Goal: Transaction & Acquisition: Book appointment/travel/reservation

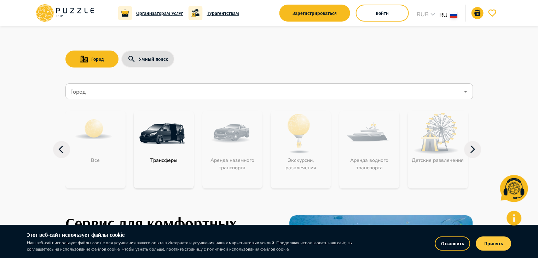
click at [486, 245] on button "Принять" at bounding box center [492, 243] width 35 height 14
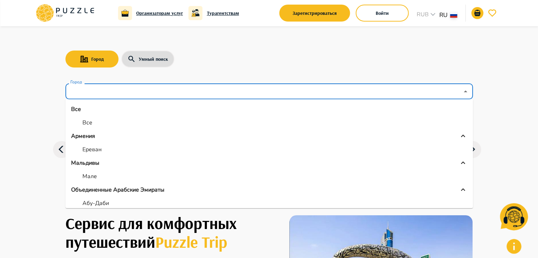
click at [153, 88] on input "Город" at bounding box center [264, 91] width 390 height 13
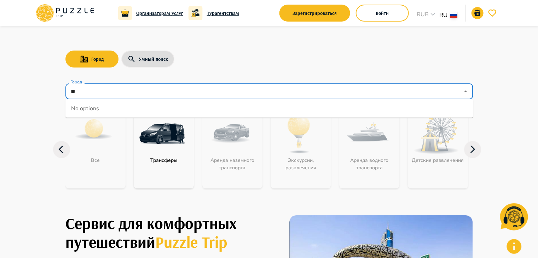
type input "*"
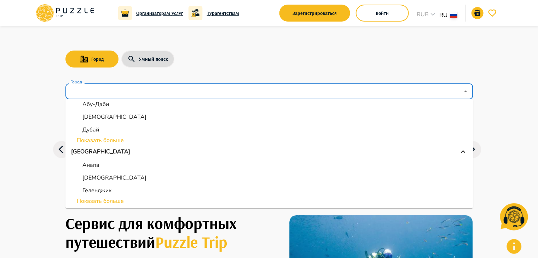
scroll to position [136, 0]
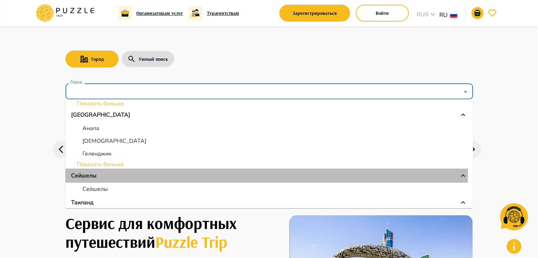
click at [104, 169] on li "Сейшелы" at bounding box center [268, 176] width 407 height 14
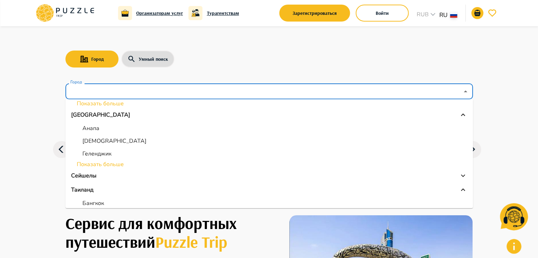
click at [105, 166] on li "Показать больше" at bounding box center [268, 164] width 407 height 8
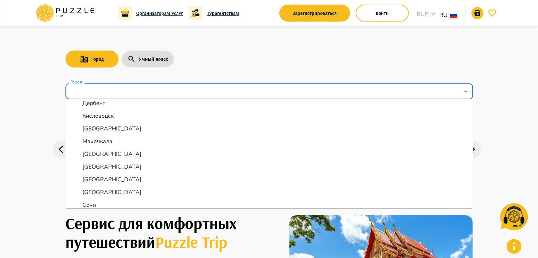
scroll to position [211, 0]
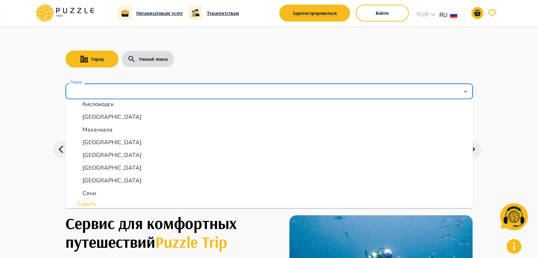
click at [96, 143] on p "[GEOGRAPHIC_DATA]" at bounding box center [111, 142] width 59 height 8
type input "******"
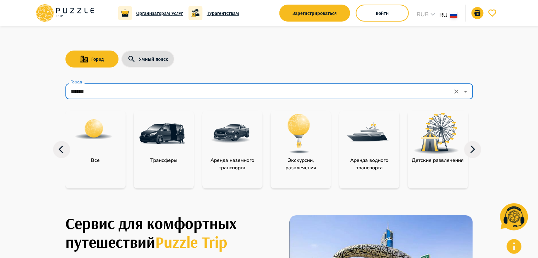
click at [256, 57] on div "Город Умный поиск" at bounding box center [268, 59] width 407 height 20
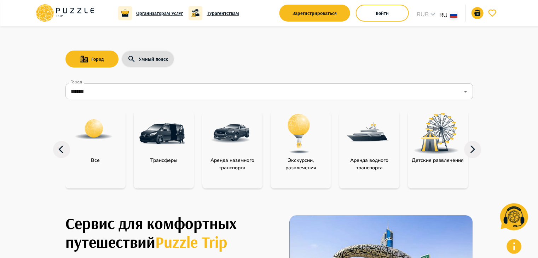
scroll to position [0, 0]
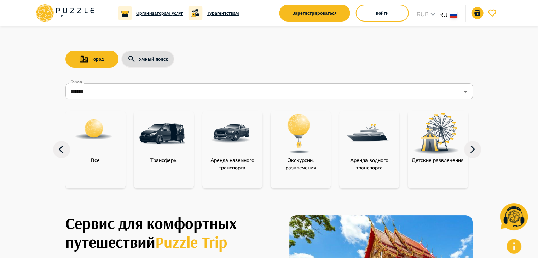
click at [234, 147] on img "category-landing_transport" at bounding box center [230, 134] width 46 height 46
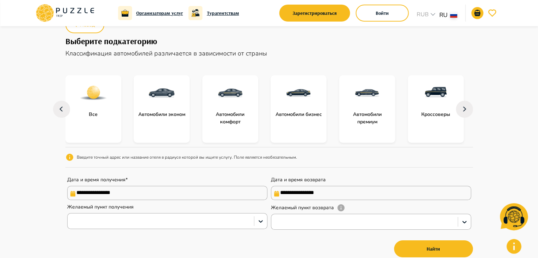
scroll to position [57, 0]
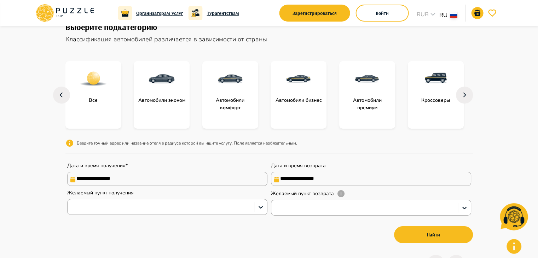
click at [374, 94] on div "subcategory-premium_cars" at bounding box center [367, 78] width 56 height 35
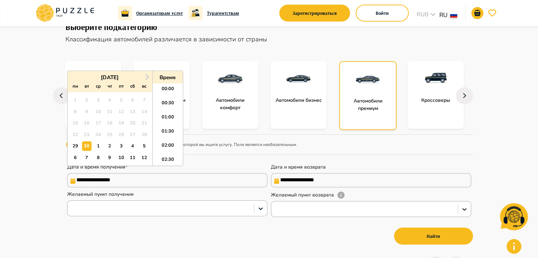
click at [165, 180] on input "**********" at bounding box center [167, 180] width 200 height 14
click at [130, 149] on div "4" at bounding box center [133, 146] width 10 height 10
type input "**********"
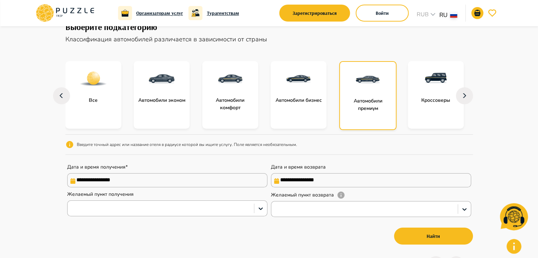
click at [238, 159] on div "**********" at bounding box center [268, 187] width 407 height 64
click at [434, 229] on button "Найти" at bounding box center [433, 236] width 79 height 17
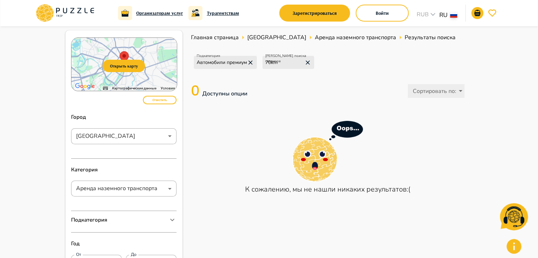
scroll to position [8, 0]
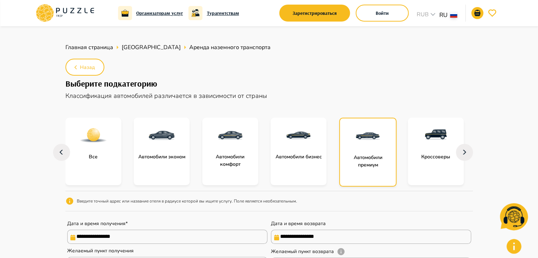
click at [58, 9] on icon at bounding box center [65, 13] width 60 height 18
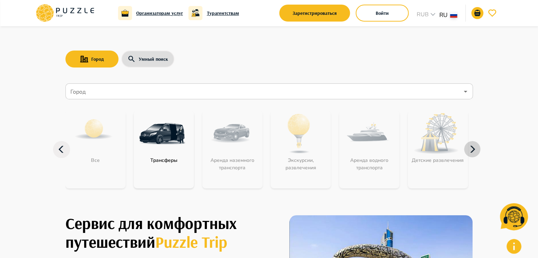
click at [475, 146] on icon "button" at bounding box center [472, 149] width 17 height 17
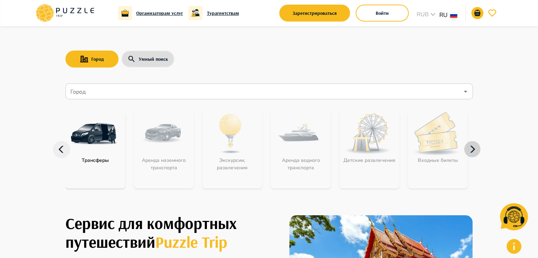
click at [475, 146] on icon "button" at bounding box center [472, 149] width 17 height 17
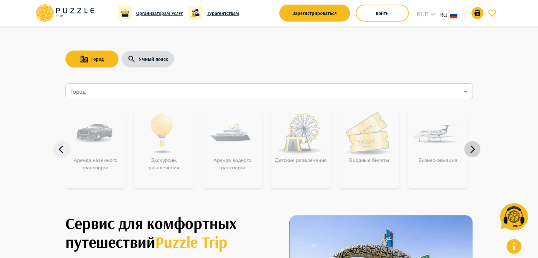
click at [465, 147] on icon "button" at bounding box center [472, 149] width 17 height 17
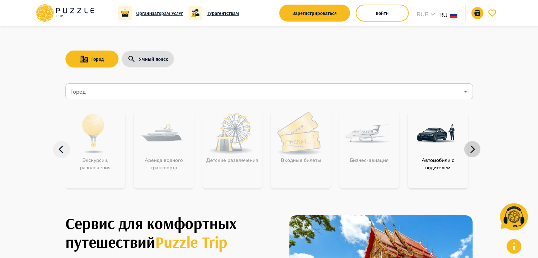
click at [465, 147] on icon "button" at bounding box center [472, 149] width 17 height 17
